Goal: Task Accomplishment & Management: Use online tool/utility

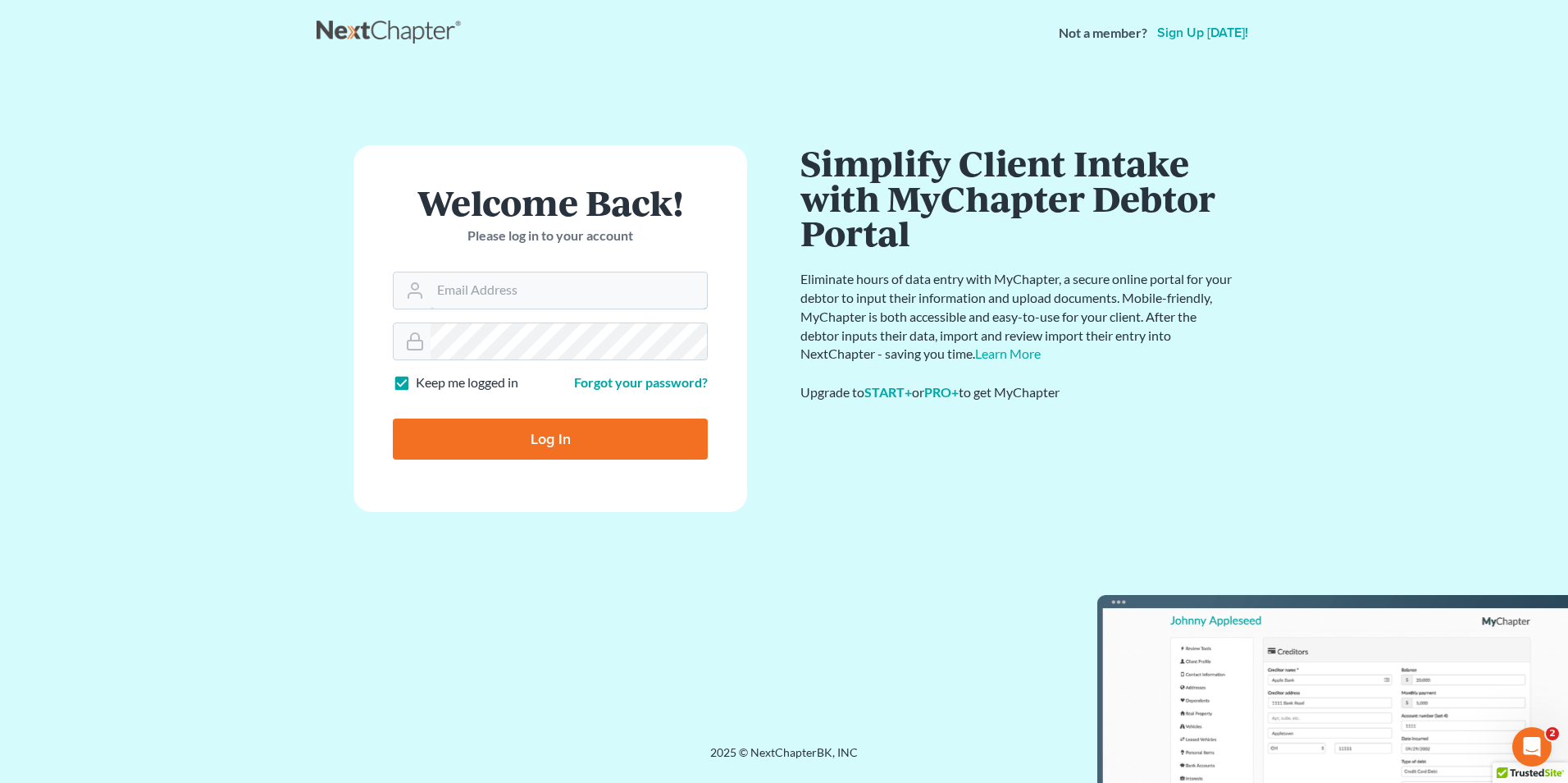
type input "Hunter@shieldlaw.com"
click at [611, 434] on input "Log In" at bounding box center [550, 439] width 315 height 41
type input "Thinking..."
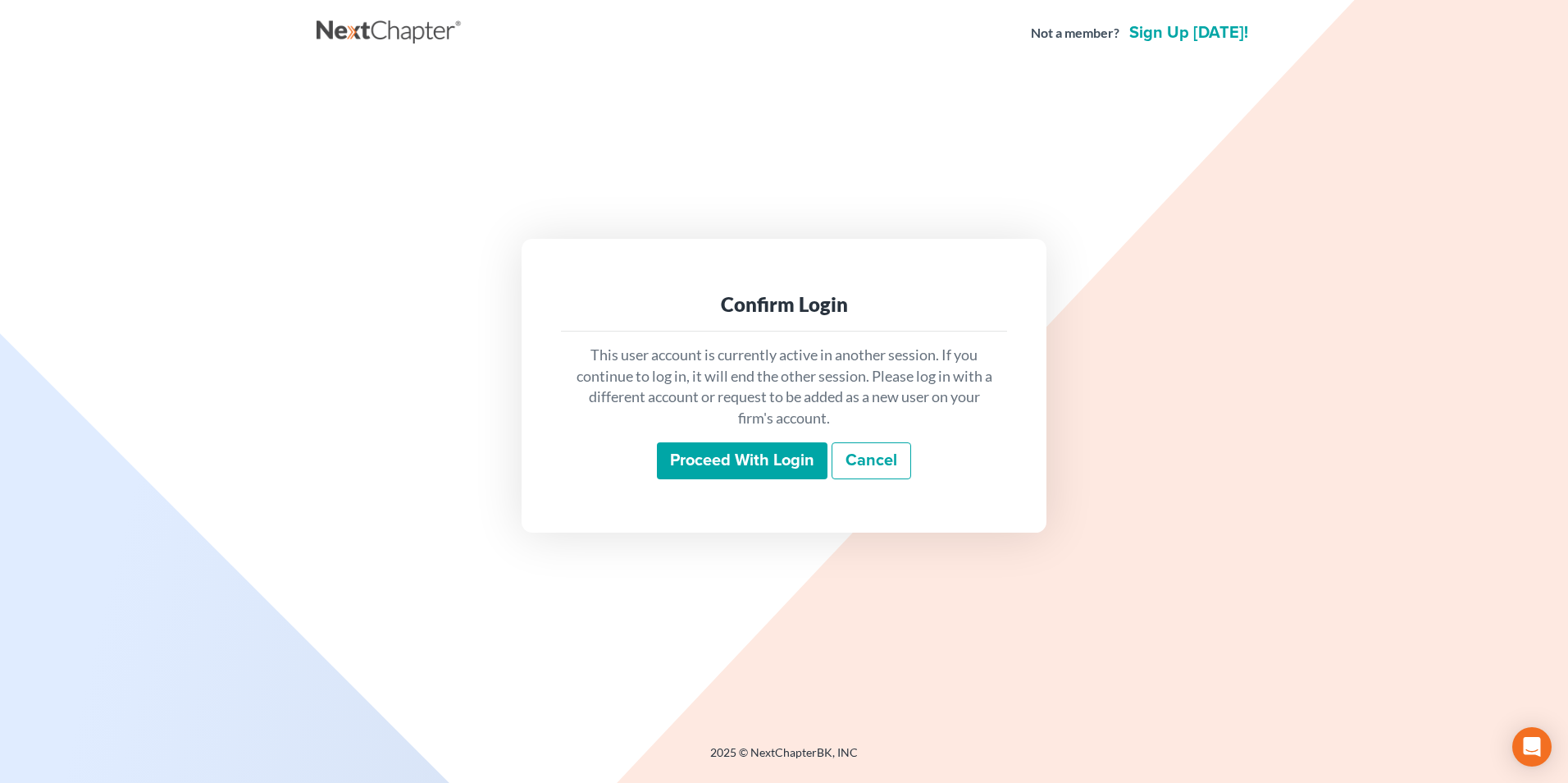
click at [713, 449] on input "Proceed with login" at bounding box center [742, 461] width 170 height 37
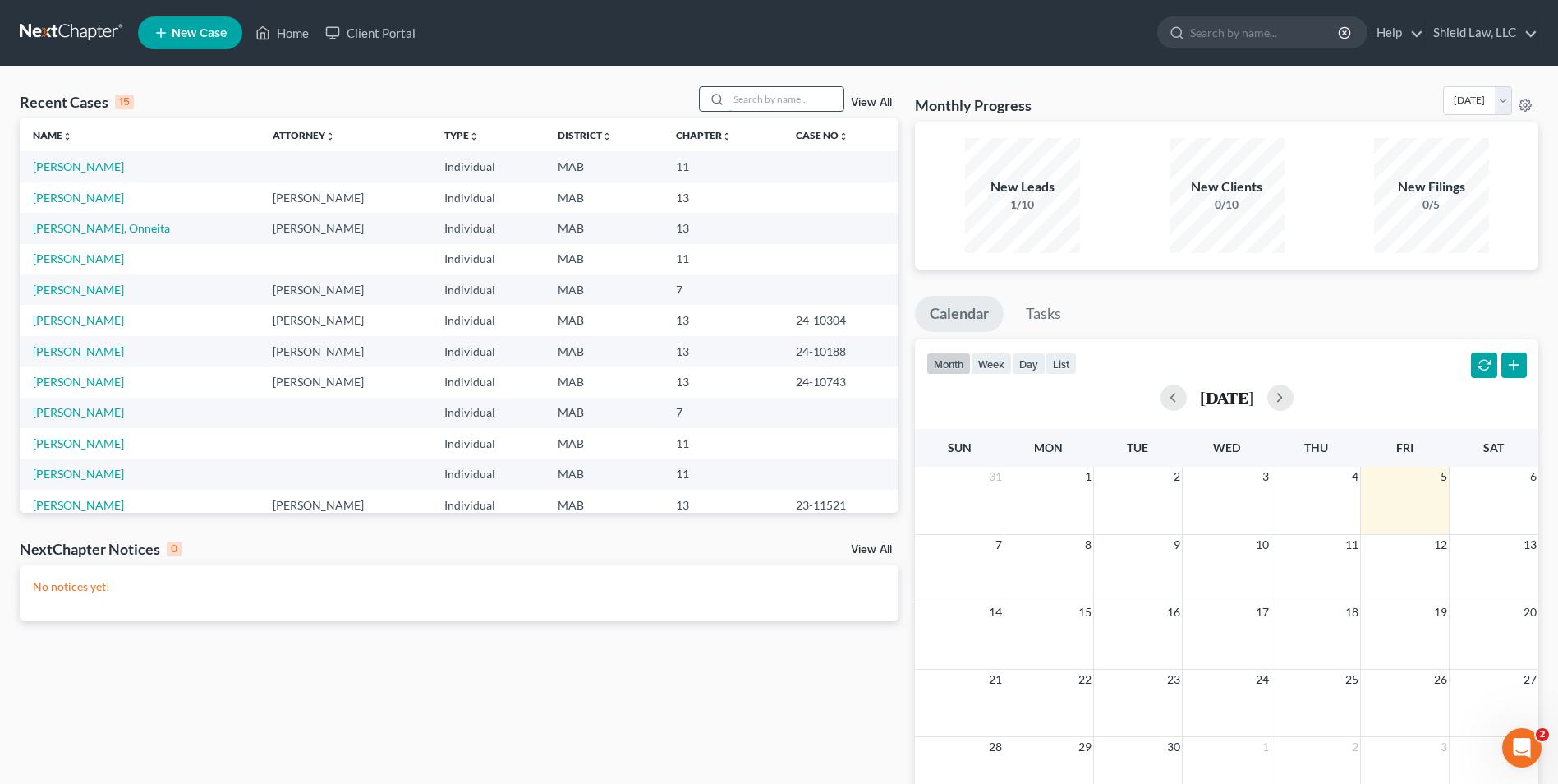
click at [787, 94] on input "search" at bounding box center [786, 99] width 115 height 24
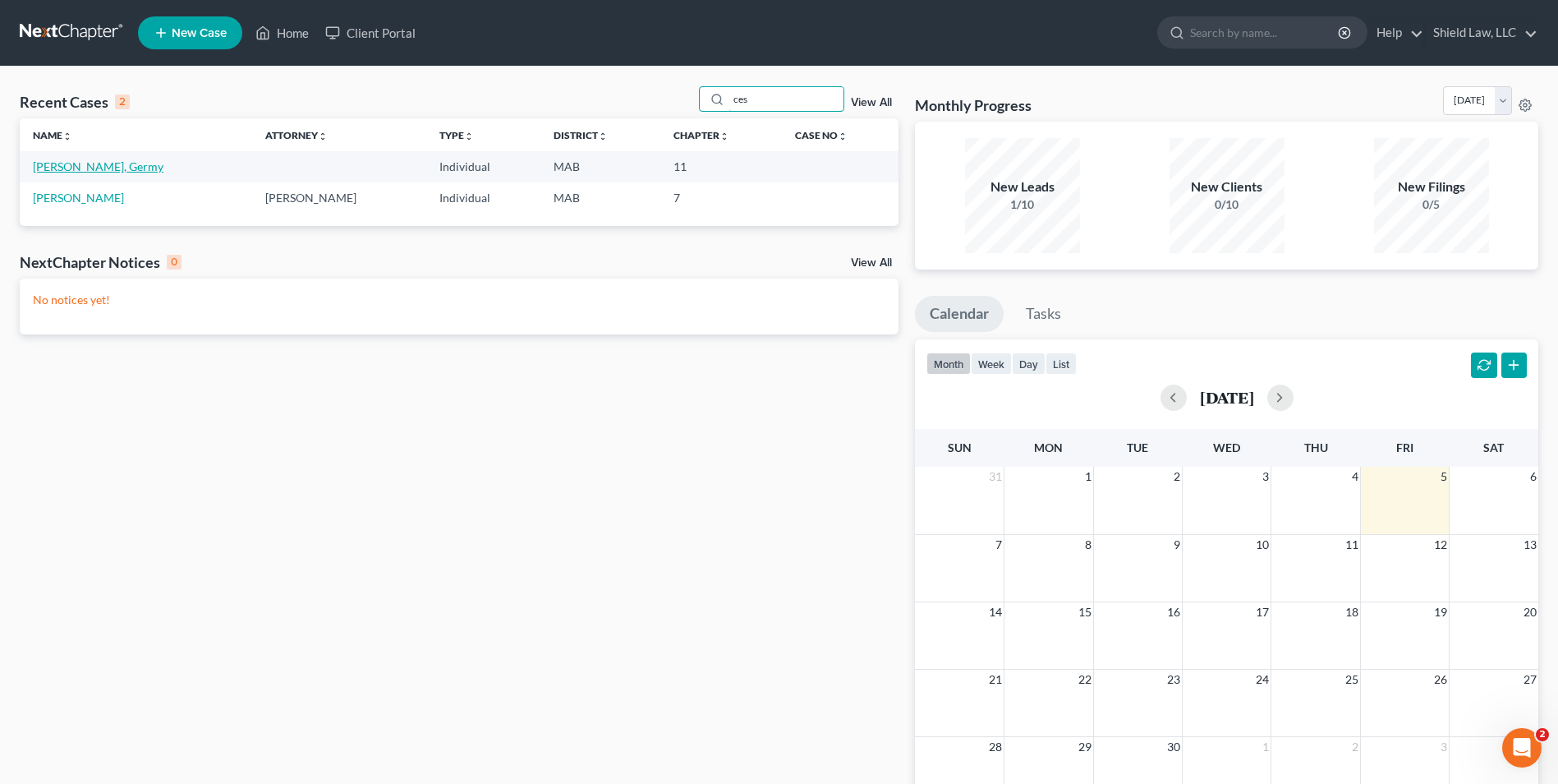
type input "ces"
click at [60, 170] on link "[PERSON_NAME], Germy" at bounding box center [98, 166] width 131 height 14
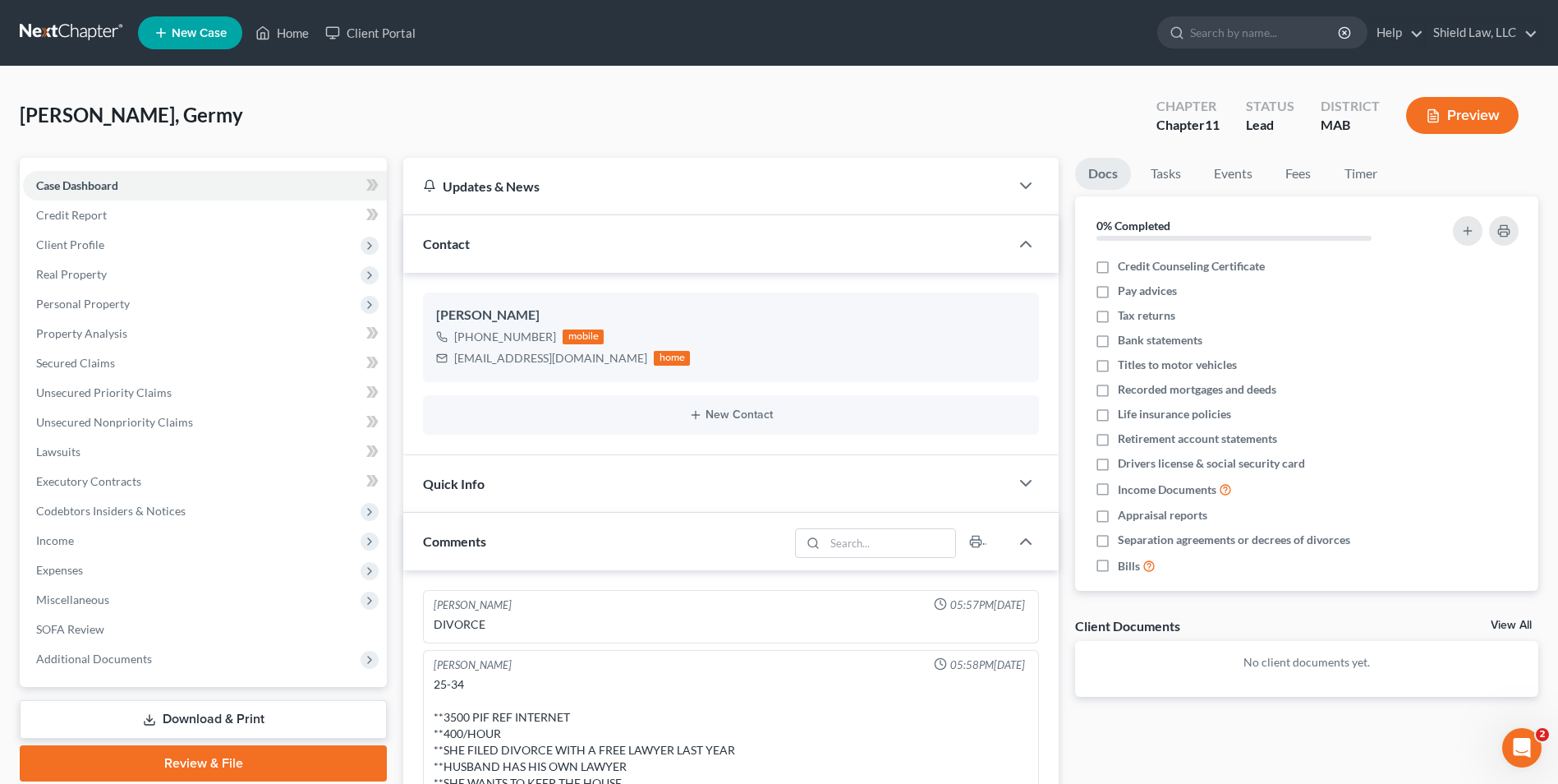
scroll to position [819, 0]
